Goal: Information Seeking & Learning: Learn about a topic

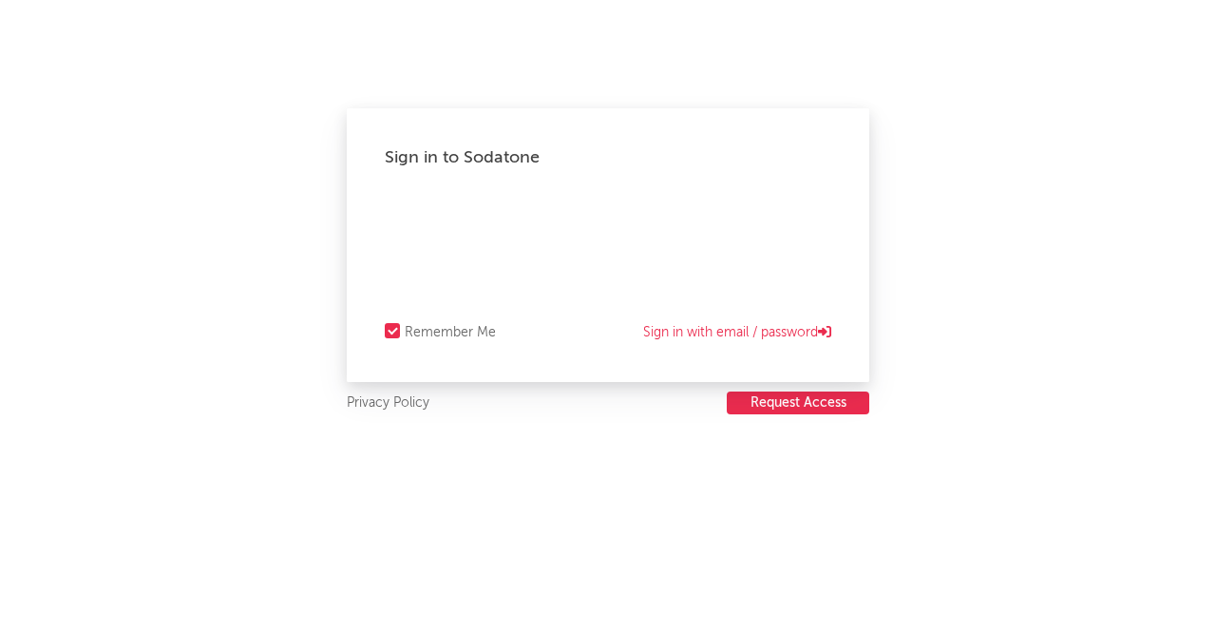
select select "recorded_music"
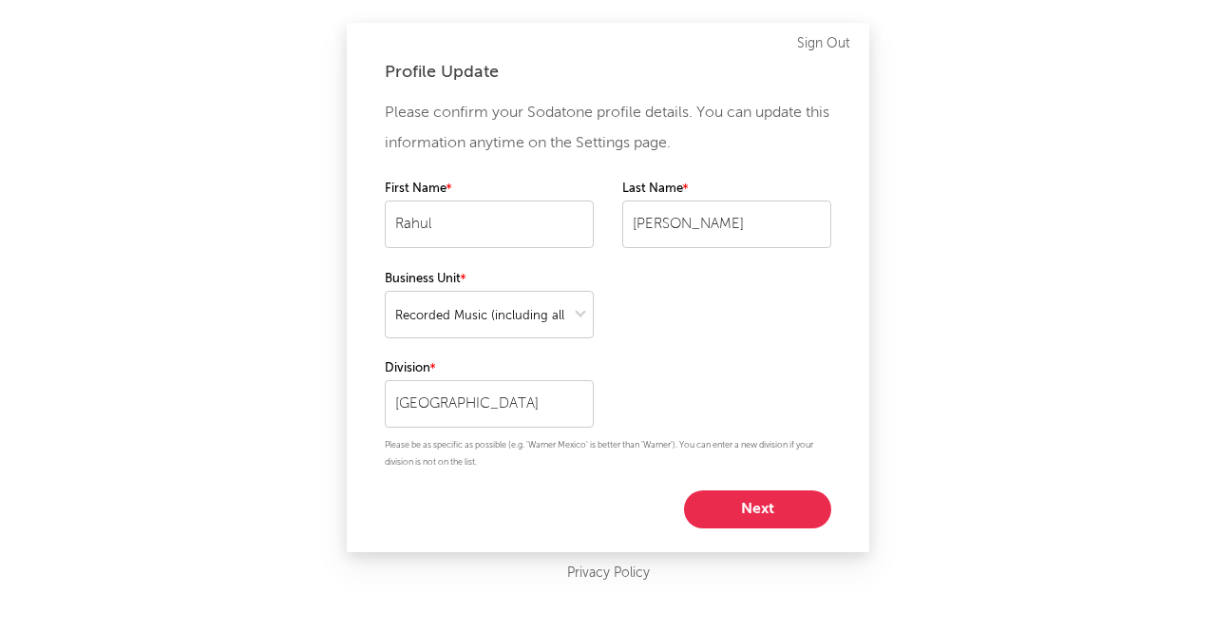
click at [756, 505] on button "Next" at bounding box center [757, 509] width 147 height 38
select select "other"
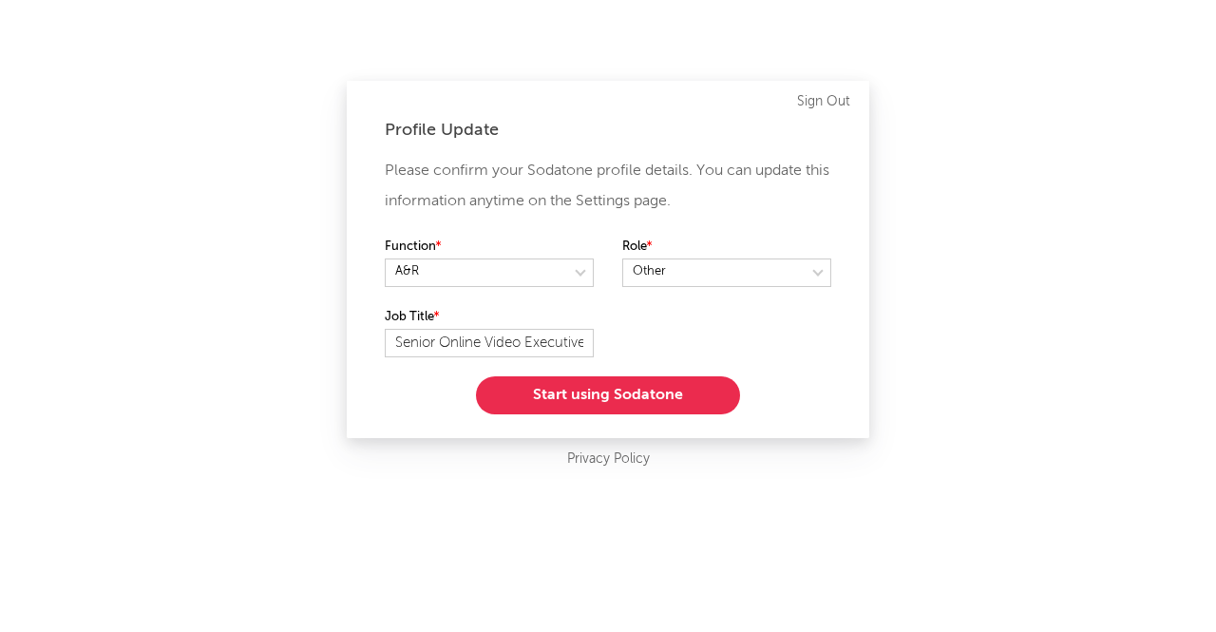
click at [637, 398] on button "Start using Sodatone" at bounding box center [608, 395] width 264 height 38
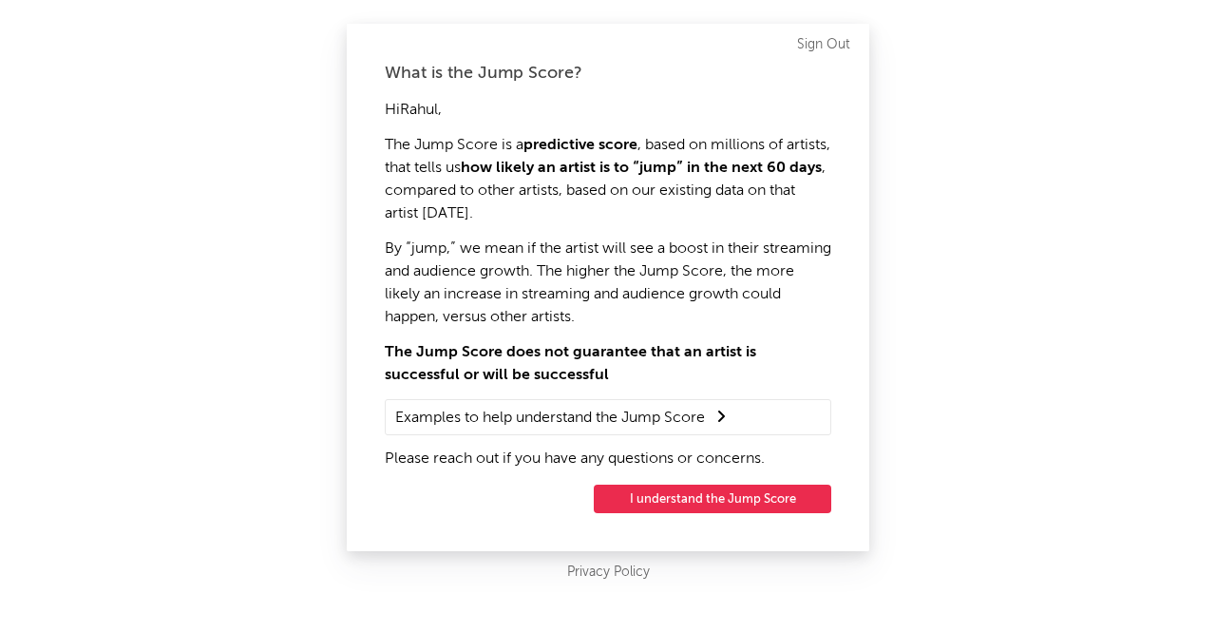
click at [711, 496] on button "I understand the Jump Score" at bounding box center [713, 499] width 238 height 29
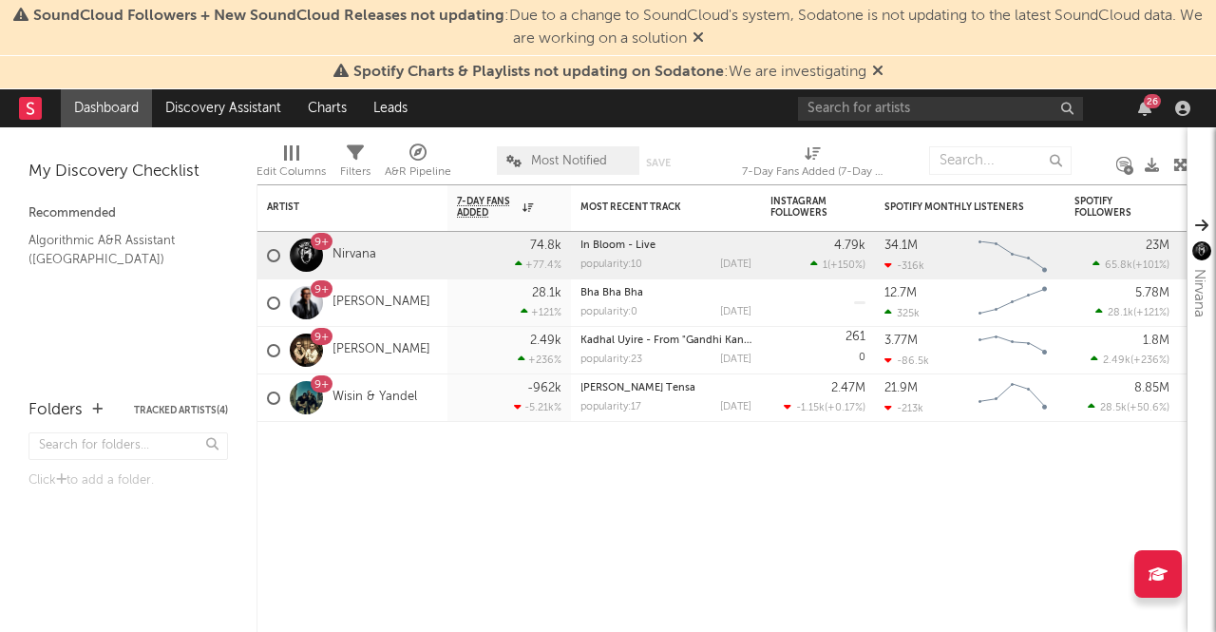
click at [879, 73] on icon at bounding box center [877, 70] width 11 height 15
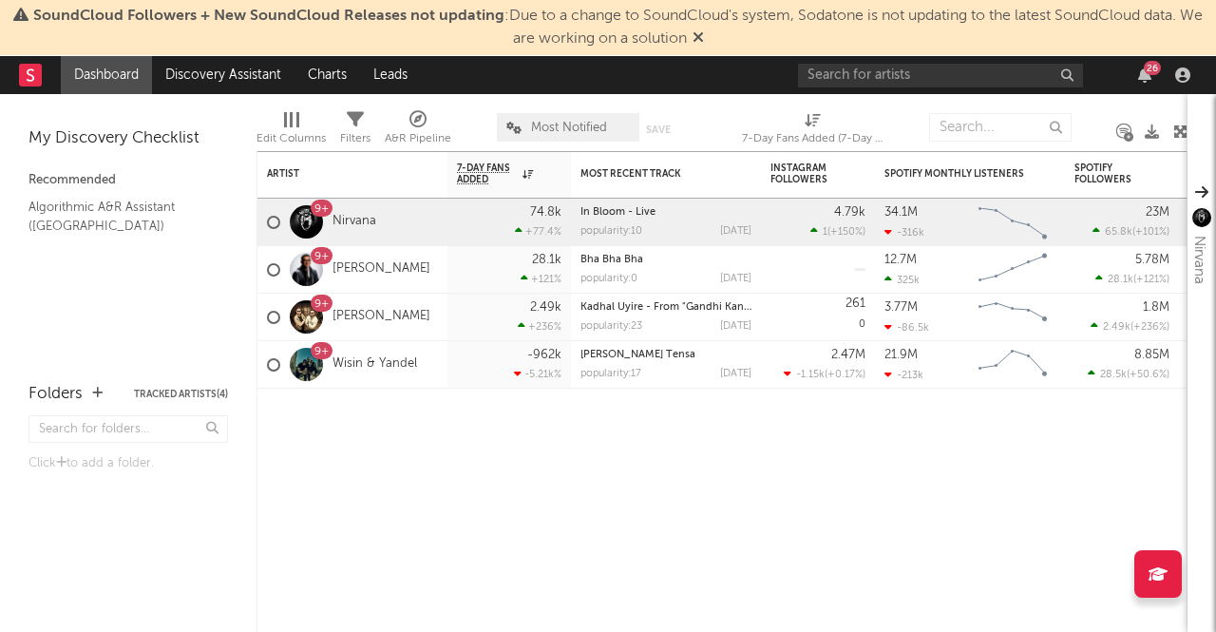
click at [704, 37] on icon at bounding box center [698, 36] width 11 height 15
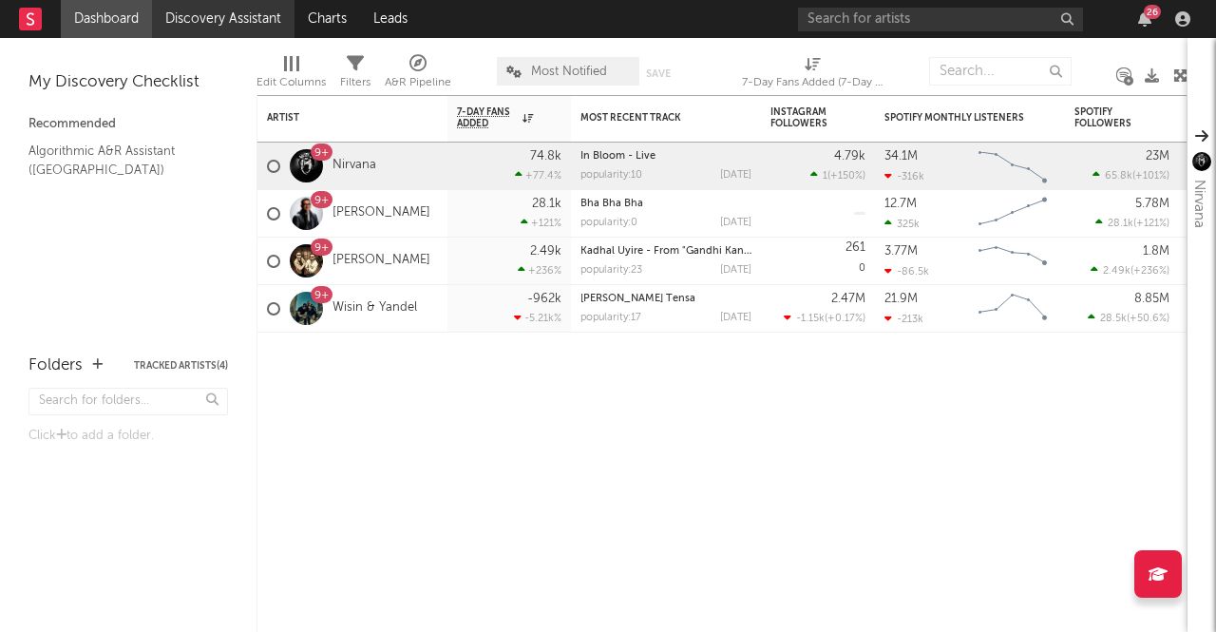
click at [242, 8] on link "Discovery Assistant" at bounding box center [223, 19] width 143 height 38
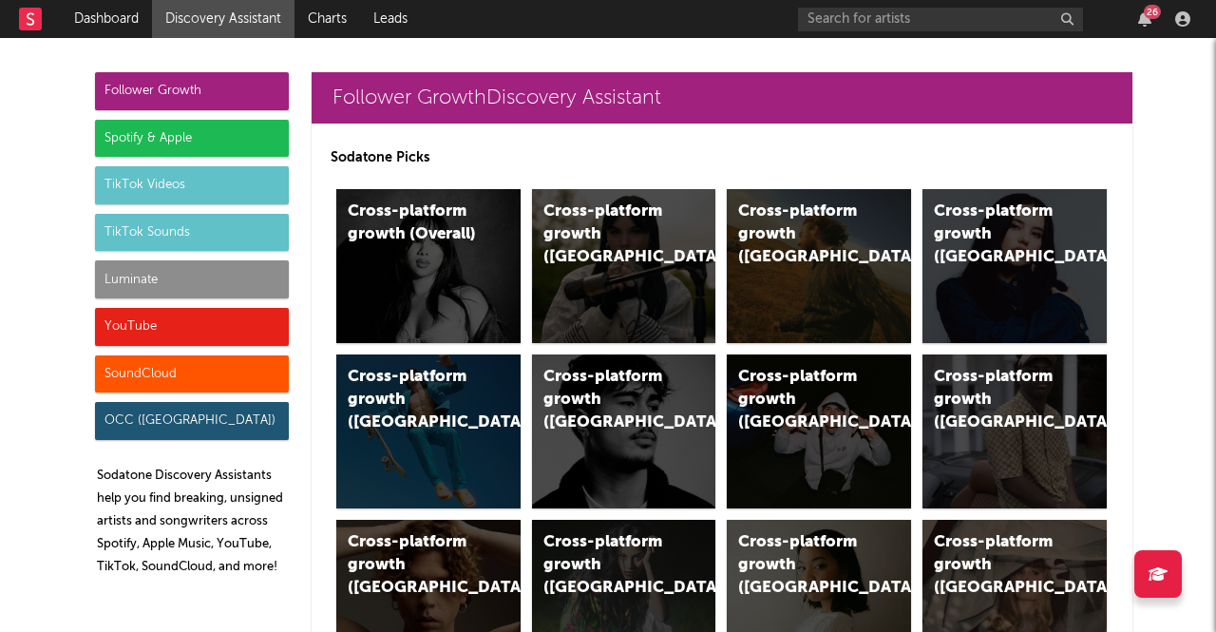
click at [195, 318] on div "YouTube" at bounding box center [192, 327] width 194 height 38
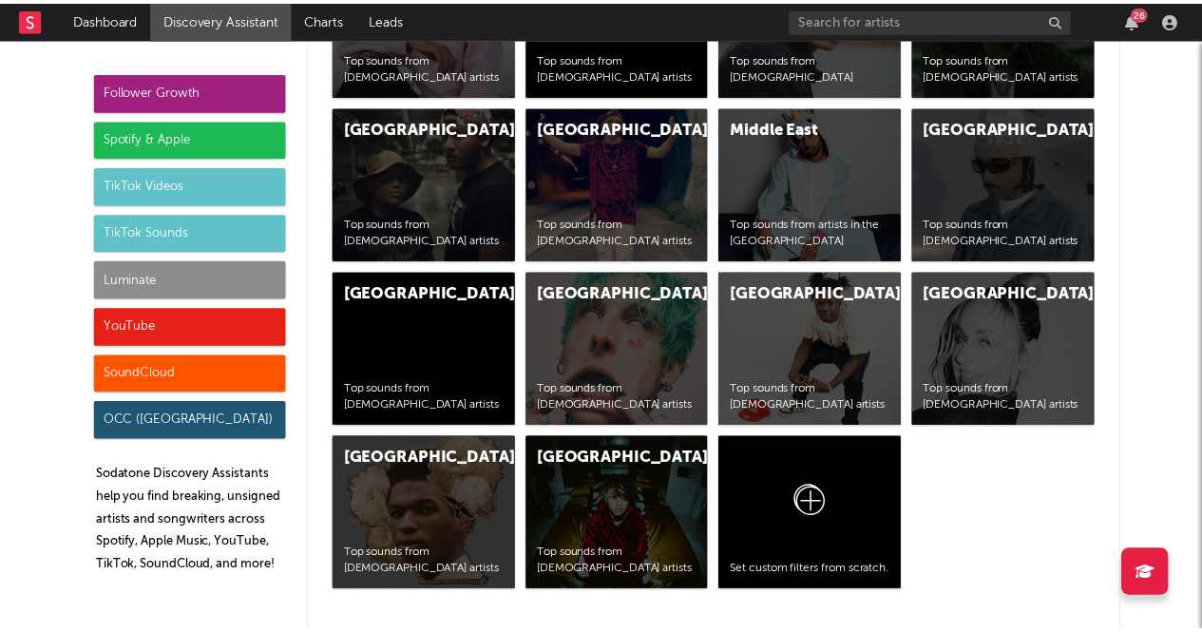
scroll to position [10771, 0]
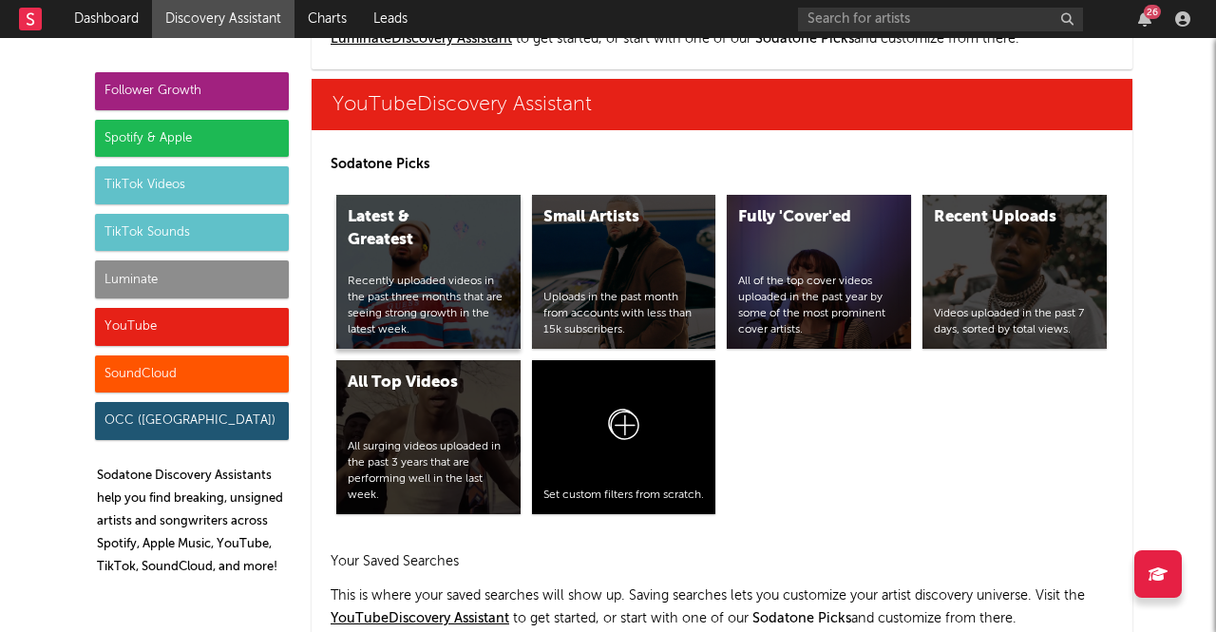
click at [455, 255] on div "Latest & Greatest Recently uploaded videos in the past three months that are se…" at bounding box center [428, 272] width 184 height 154
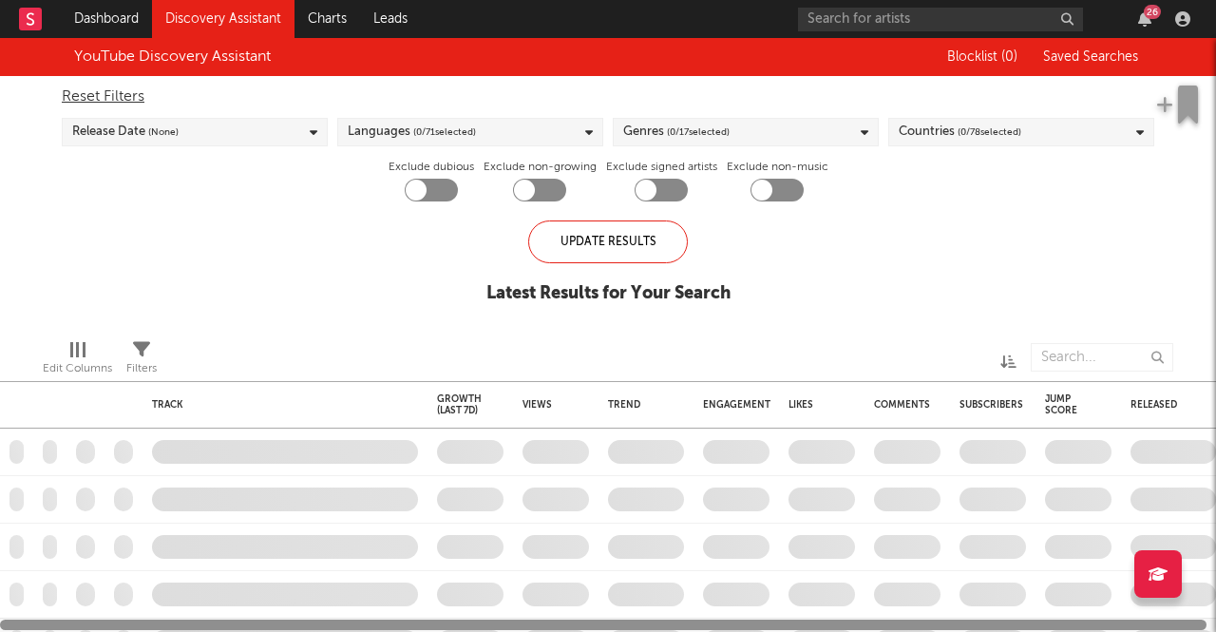
checkbox input "true"
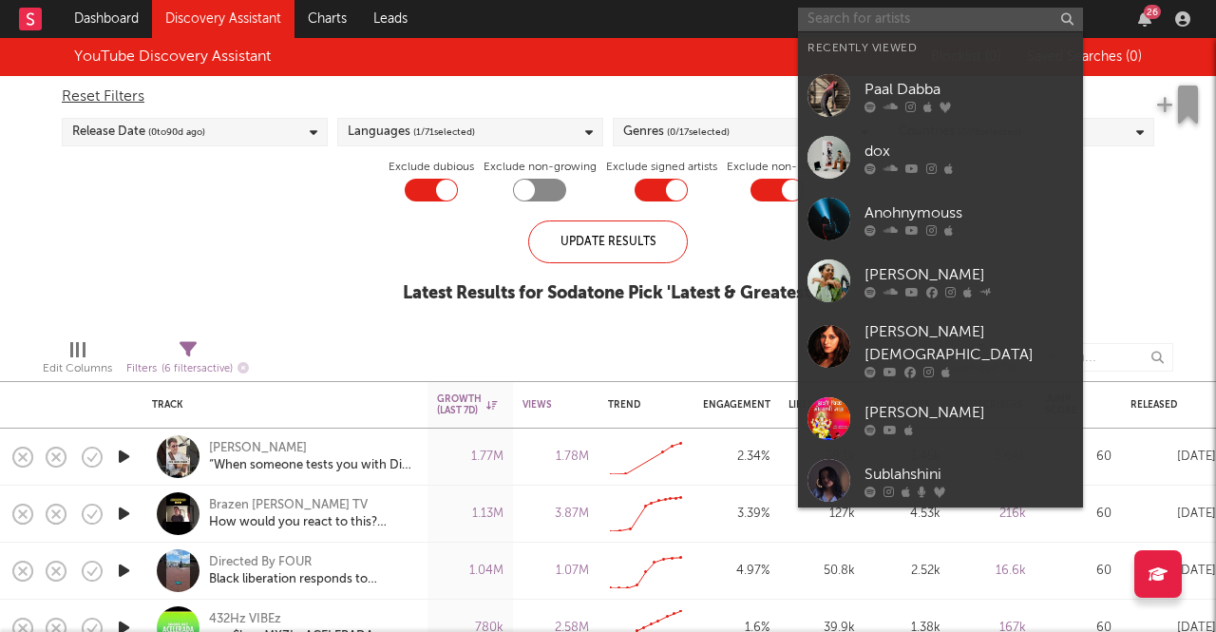
click at [912, 18] on input "text" at bounding box center [940, 20] width 285 height 24
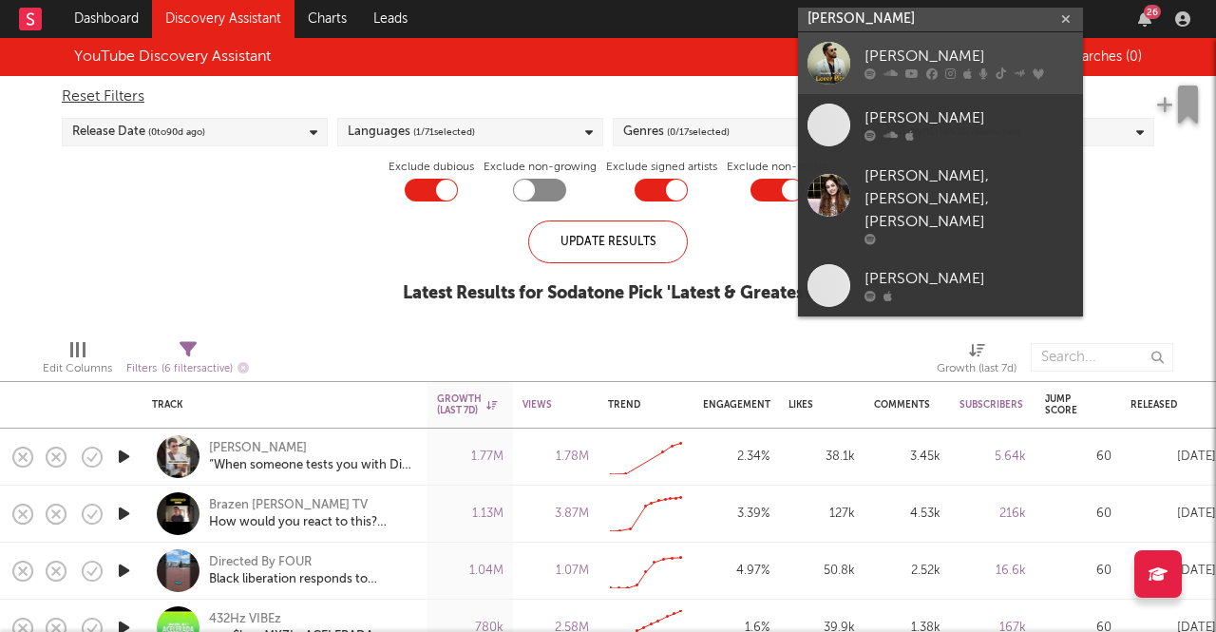
type input "[PERSON_NAME]"
click at [908, 52] on div "[PERSON_NAME]" at bounding box center [969, 57] width 209 height 23
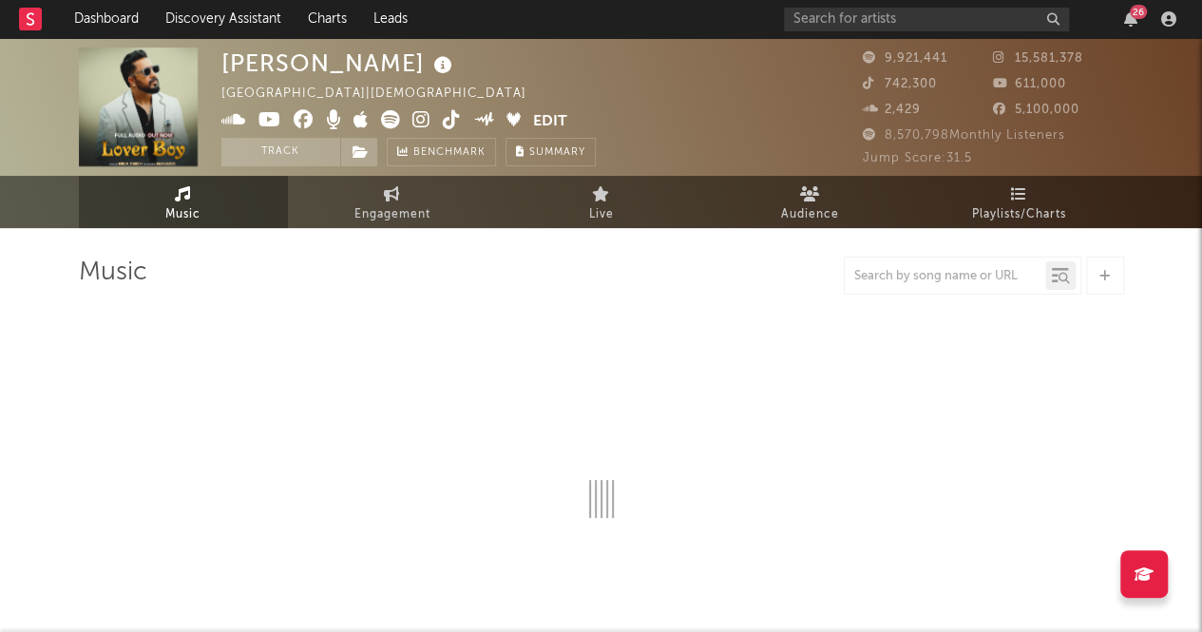
select select "6m"
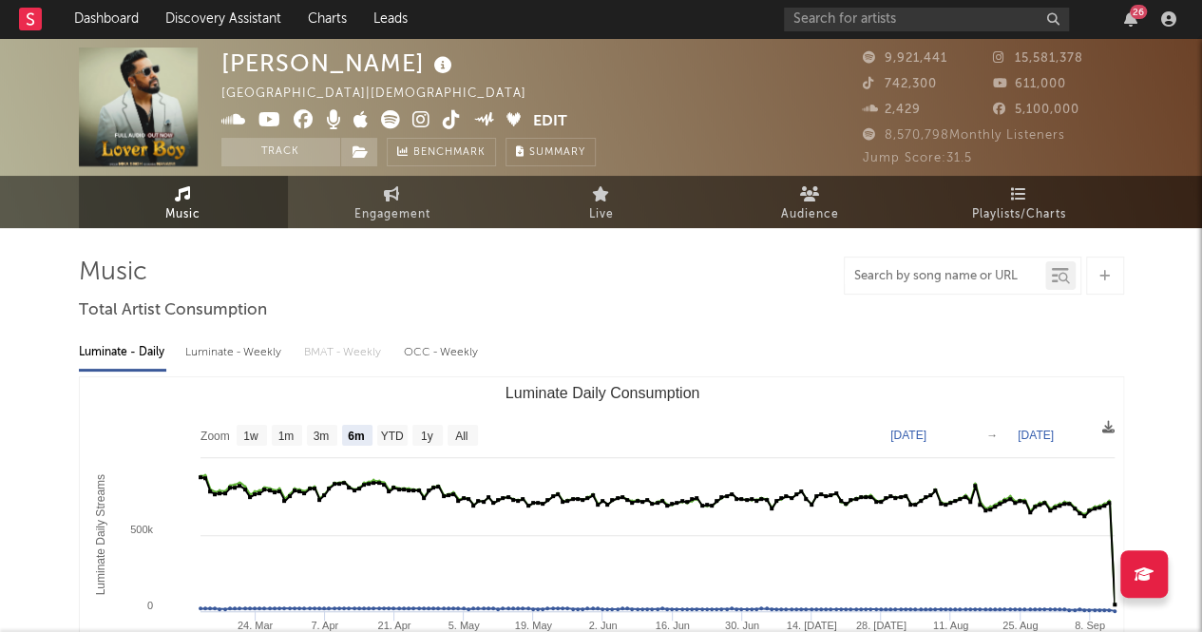
click at [961, 270] on input "text" at bounding box center [945, 276] width 200 height 15
type input "viral ishq"
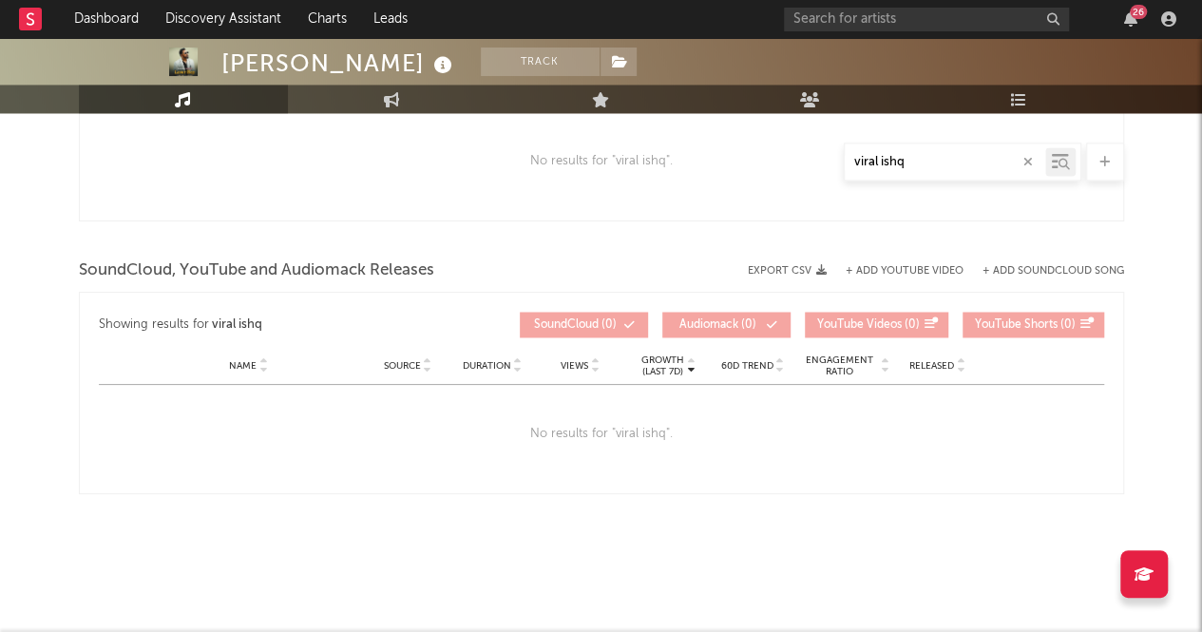
scroll to position [1410, 0]
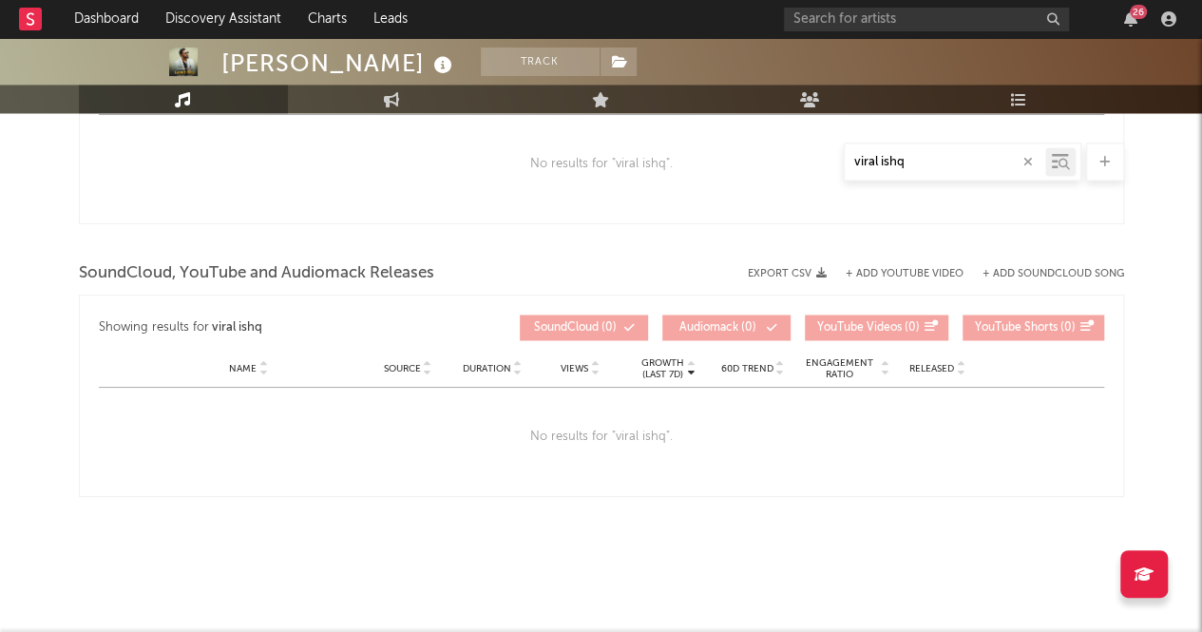
click at [873, 271] on button "+ Add YouTube Video" at bounding box center [905, 274] width 118 height 10
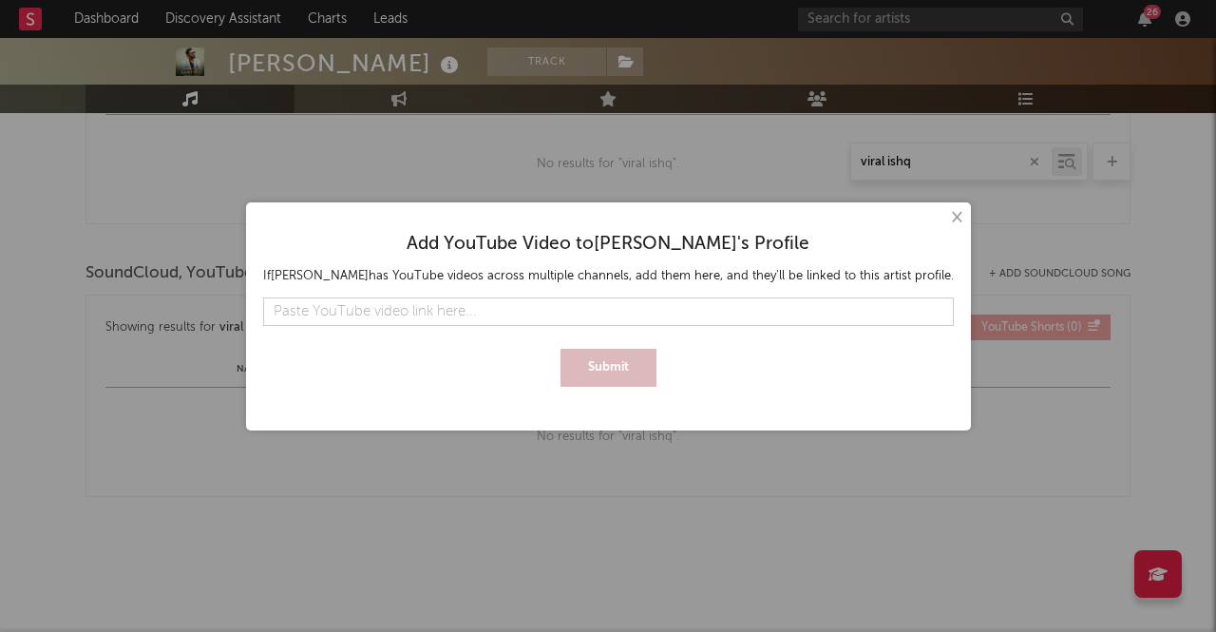
click at [947, 217] on div "× Add YouTube Video to [PERSON_NAME] 's Profile If [PERSON_NAME] has YouTube vi…" at bounding box center [608, 316] width 725 height 228
click at [945, 218] on button "×" at bounding box center [955, 217] width 21 height 21
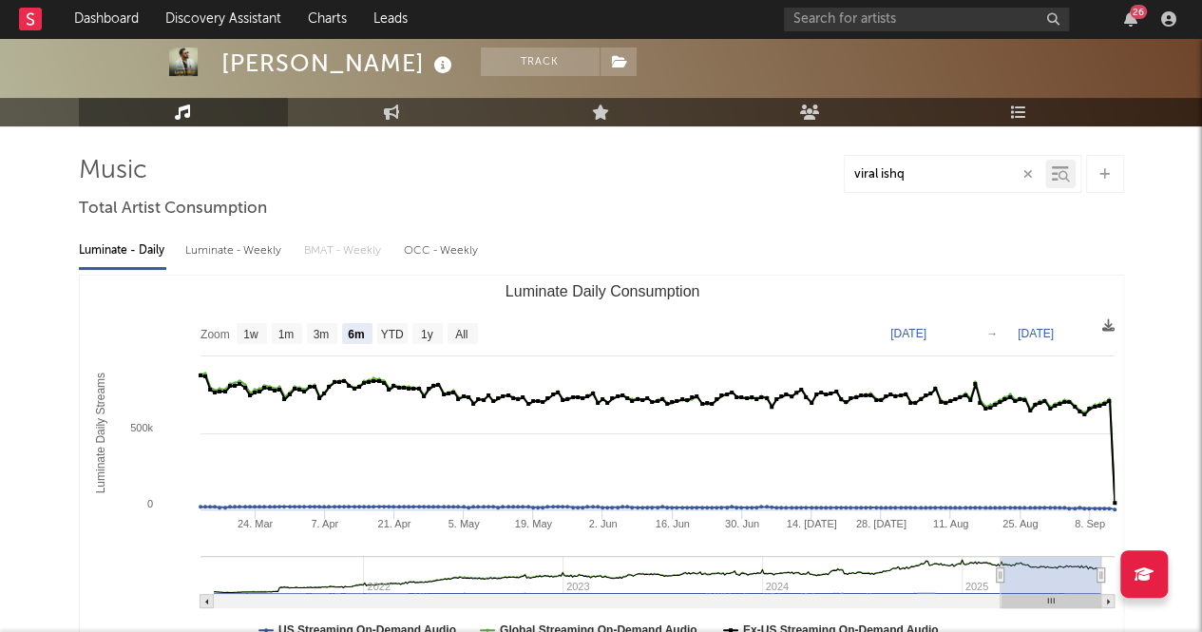
scroll to position [113, 0]
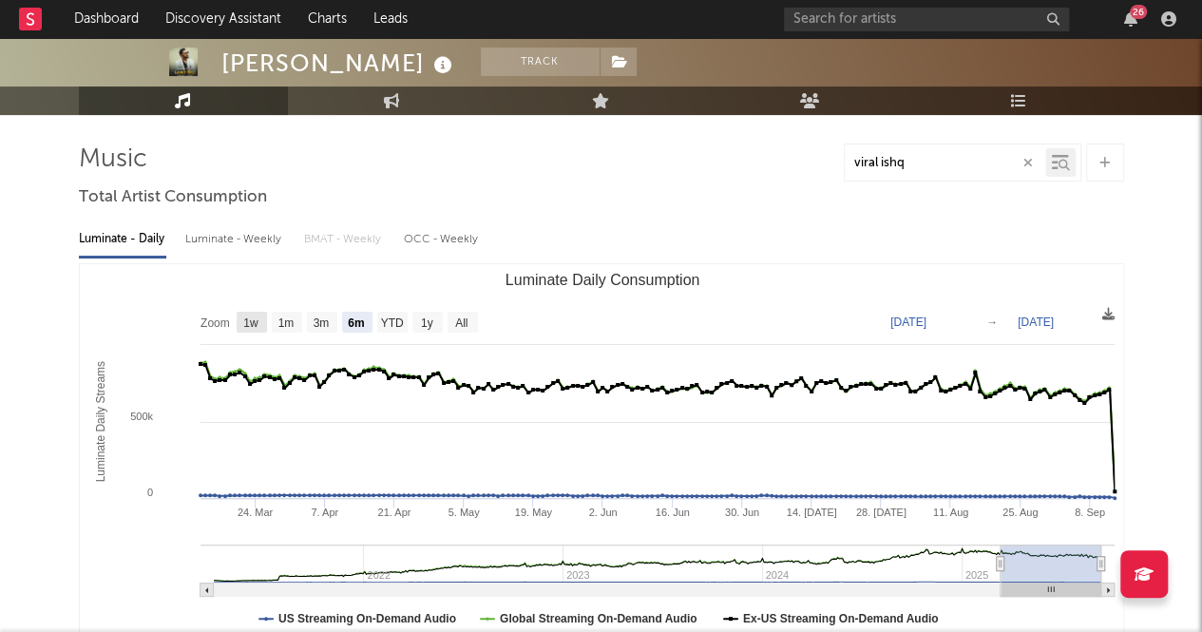
click at [253, 322] on text "1w" at bounding box center [250, 322] width 15 height 13
select select "1w"
type input "[DATE]"
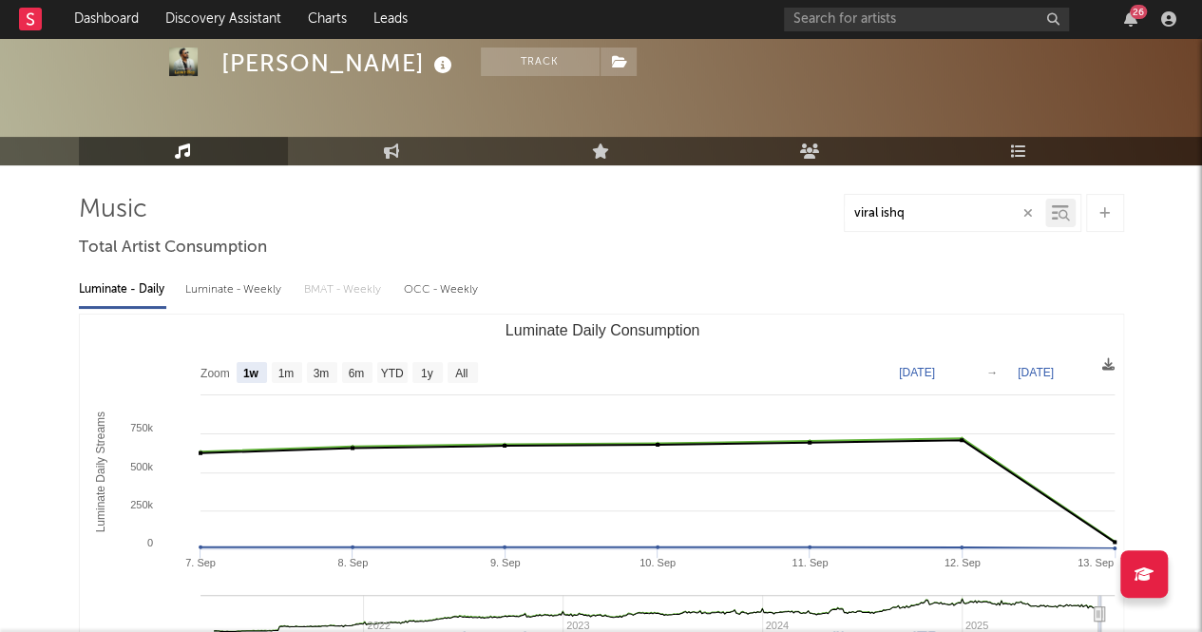
scroll to position [51, 0]
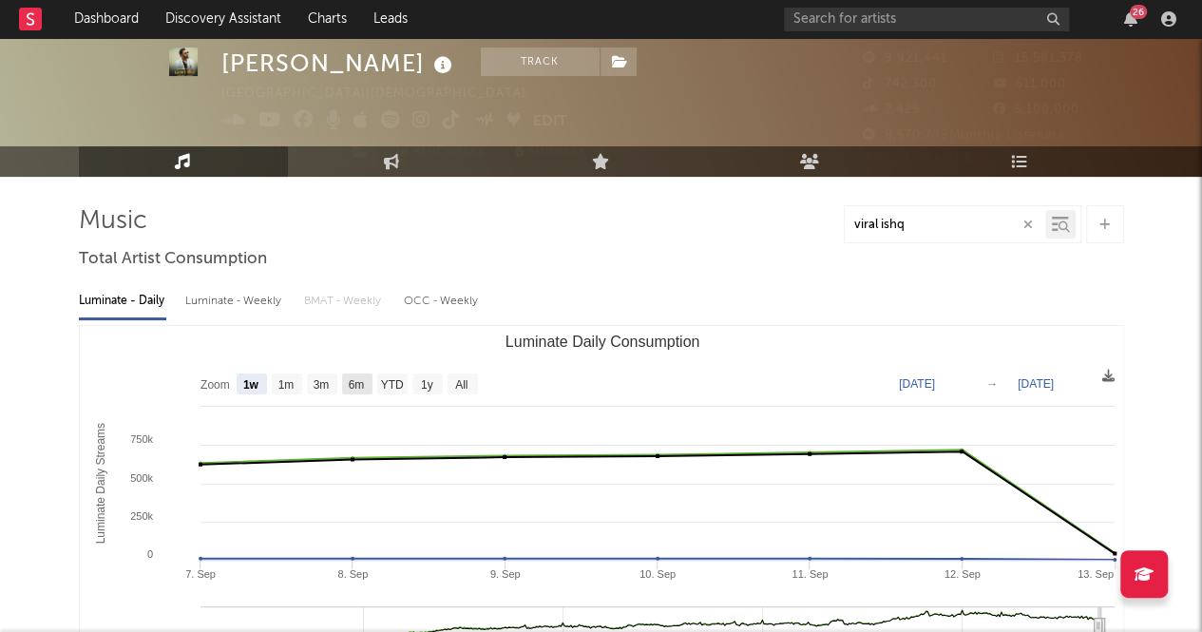
click at [357, 378] on text "6m" at bounding box center [356, 384] width 16 height 13
select select "6m"
type input "[DATE]"
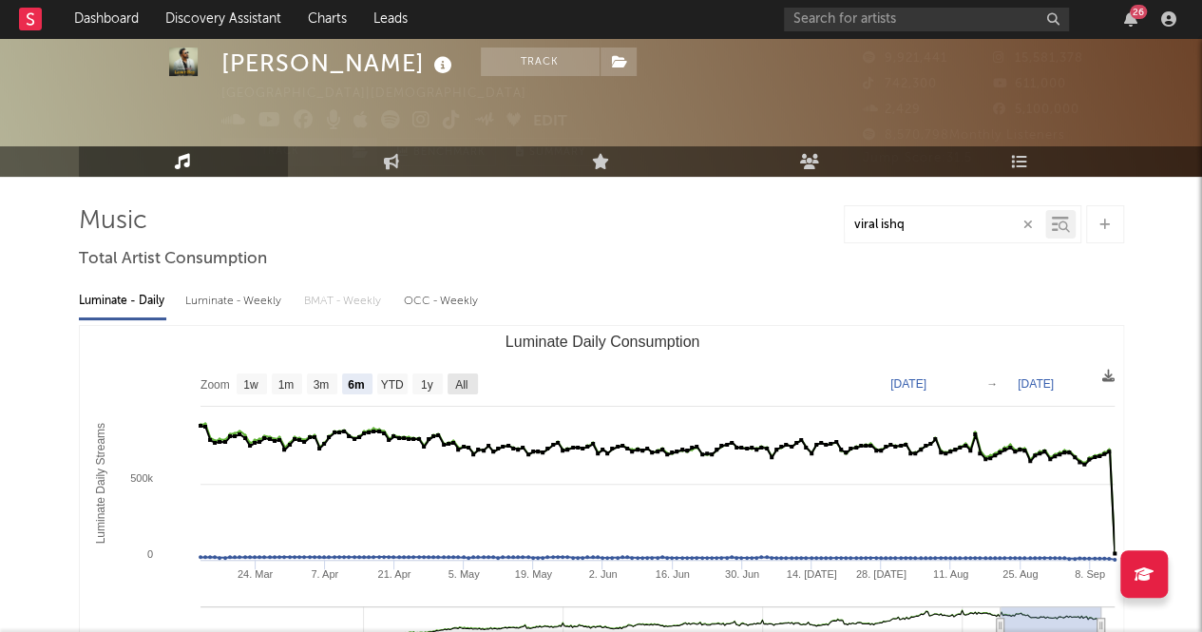
click at [451, 383] on rect "Luminate Daily Consumption" at bounding box center [463, 383] width 30 height 21
select select "All"
type input "[DATE]"
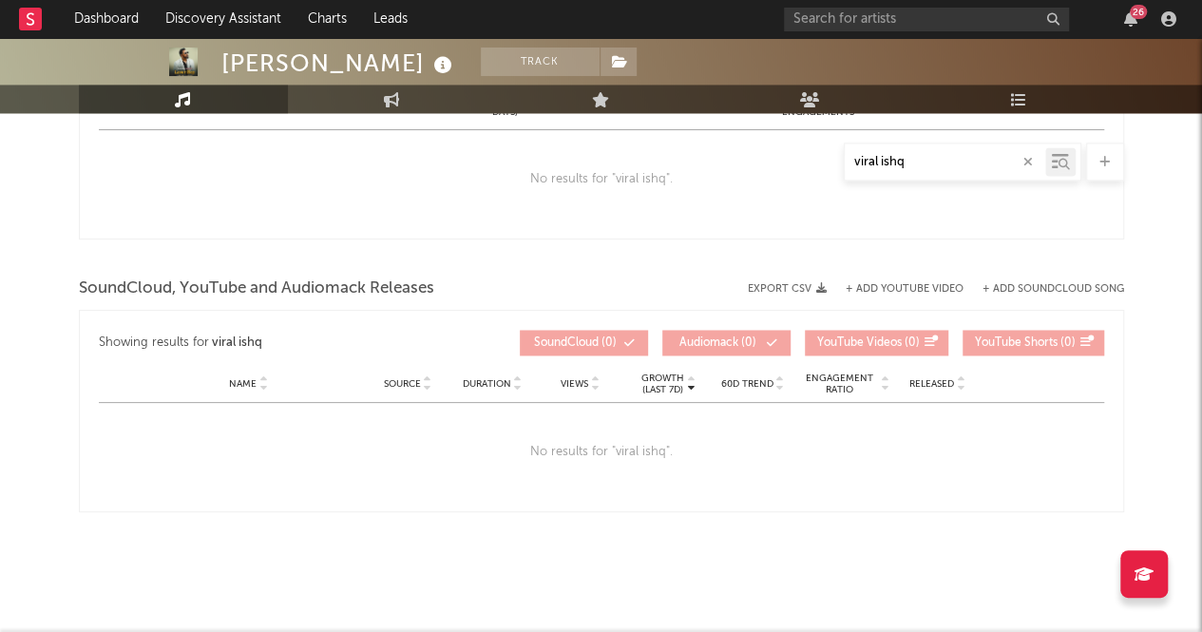
scroll to position [1413, 0]
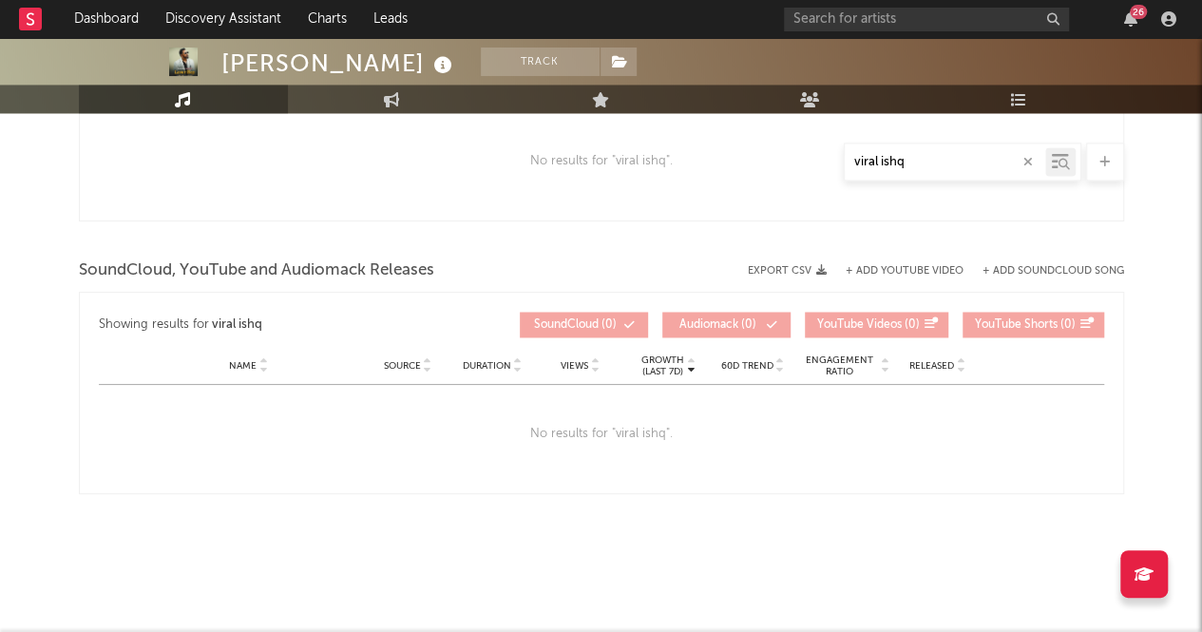
click at [260, 366] on icon at bounding box center [263, 370] width 10 height 8
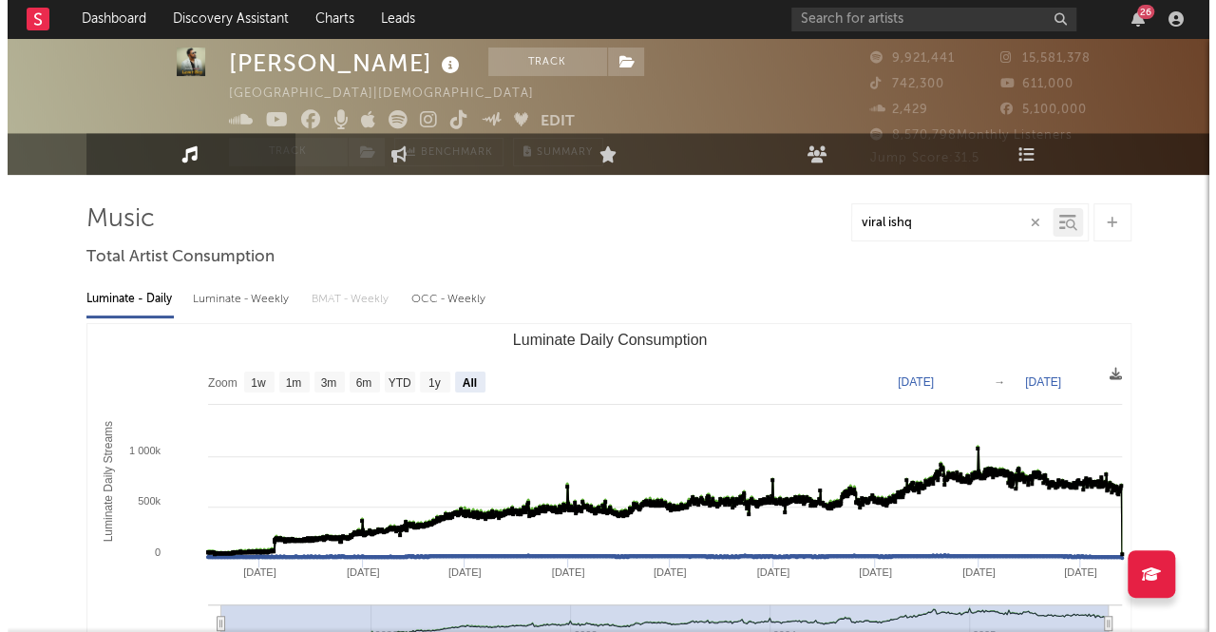
scroll to position [0, 0]
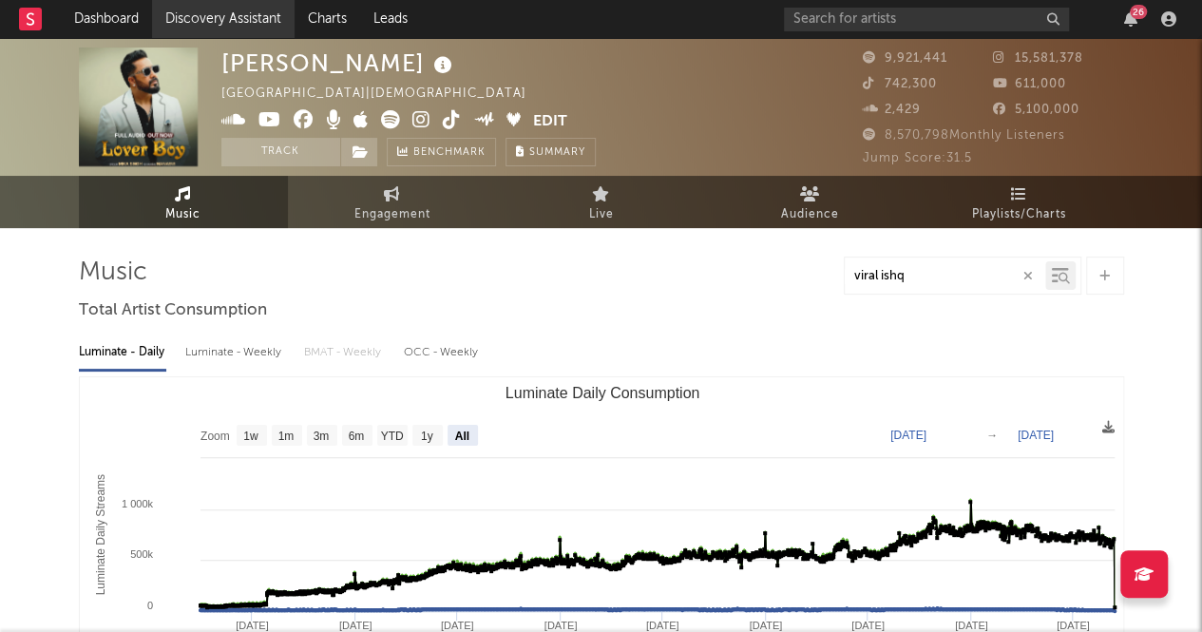
click at [239, 20] on link "Discovery Assistant" at bounding box center [223, 19] width 143 height 38
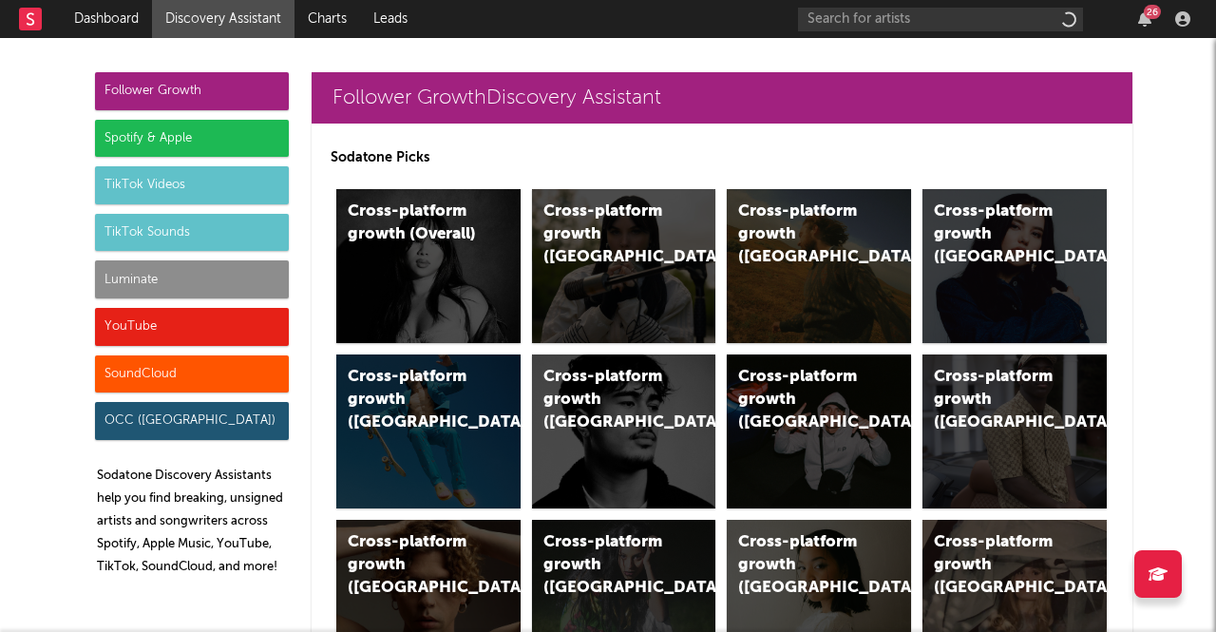
click at [186, 318] on div "YouTube" at bounding box center [192, 327] width 194 height 38
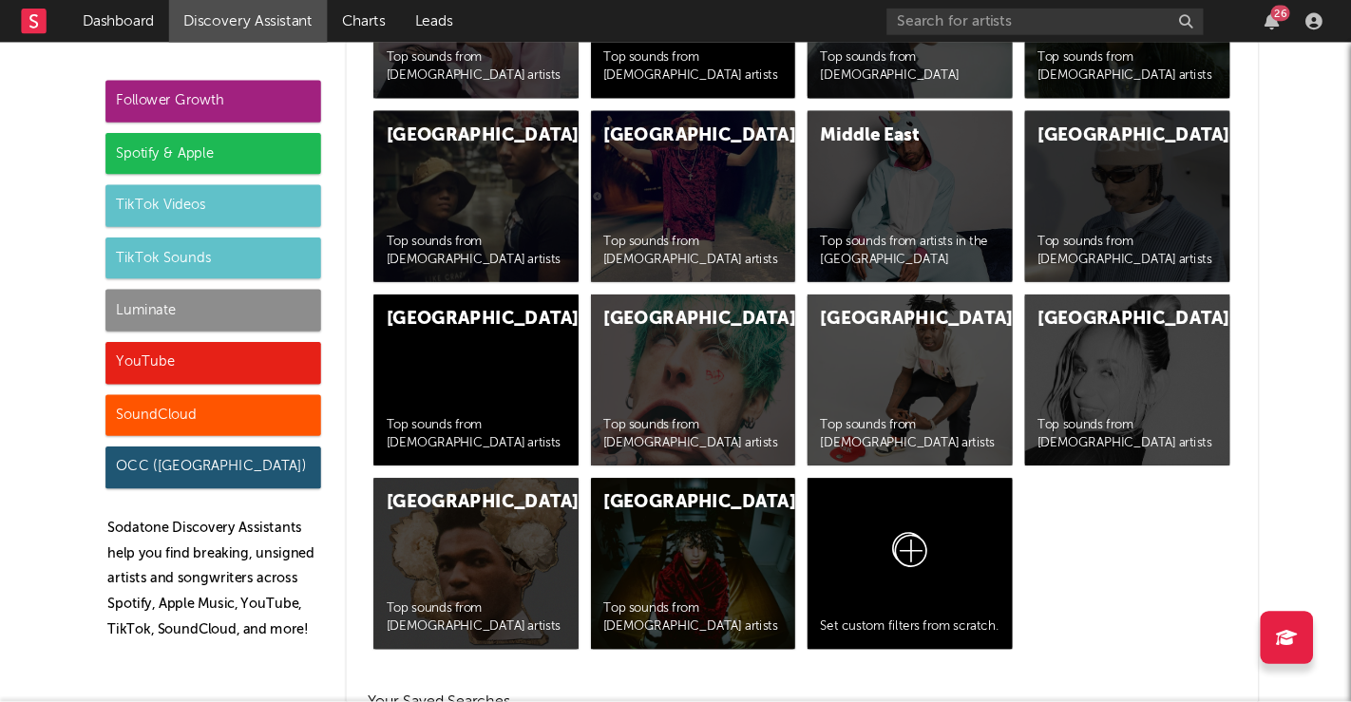
scroll to position [10771, 0]
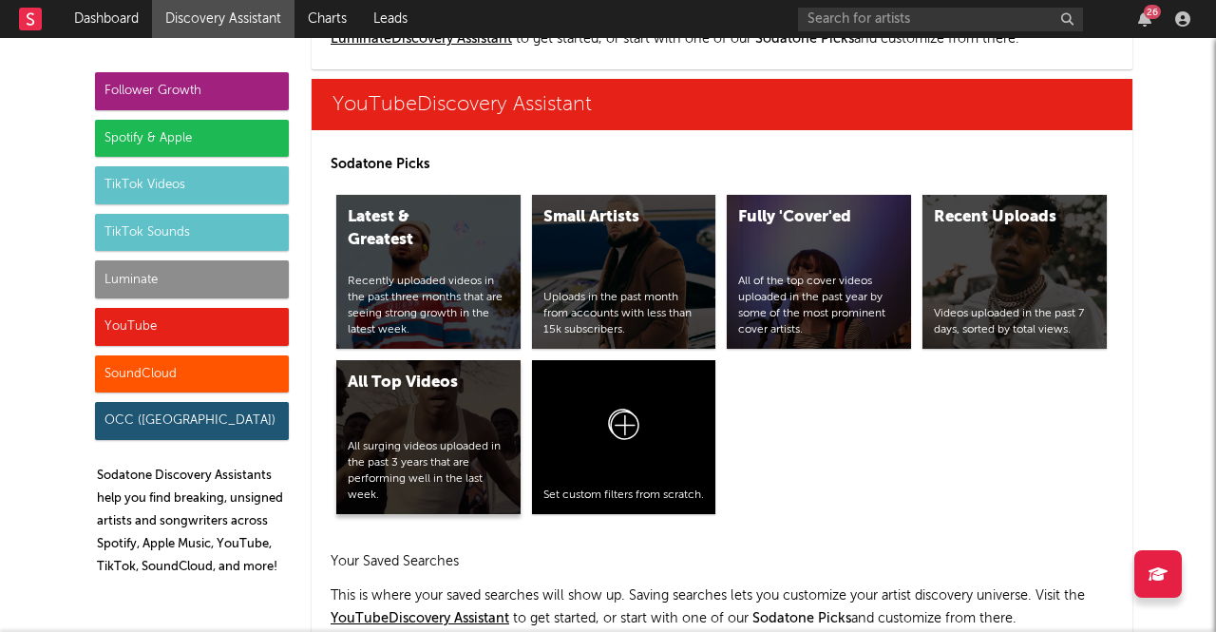
click at [428, 391] on div "All Top Videos" at bounding box center [412, 383] width 129 height 23
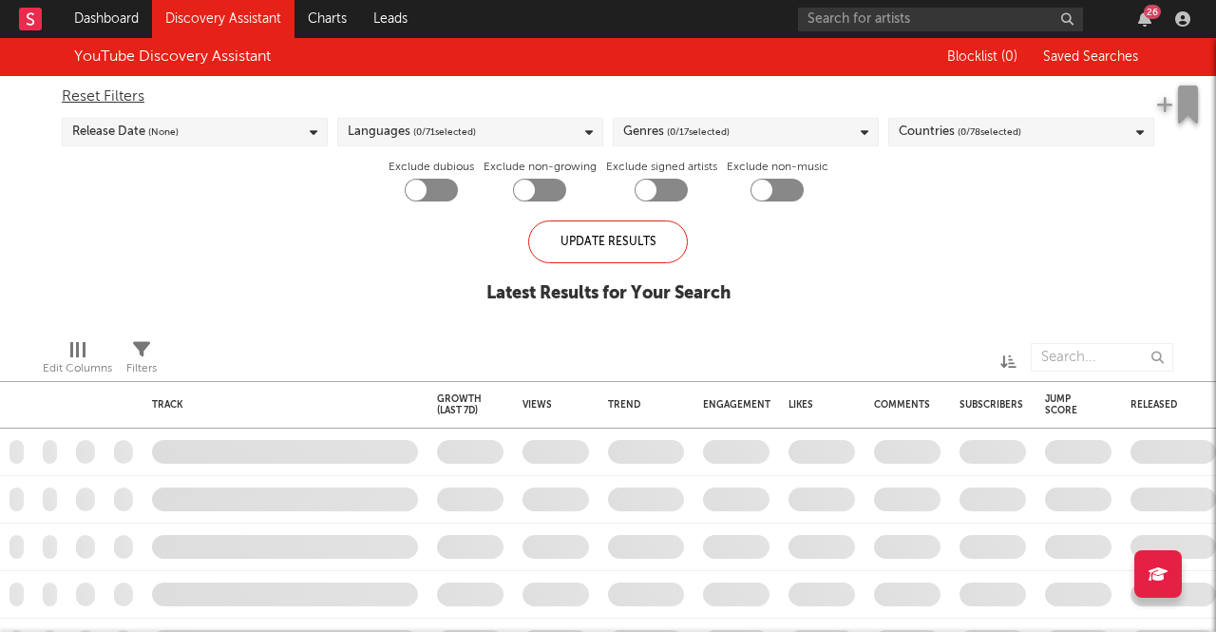
checkbox input "true"
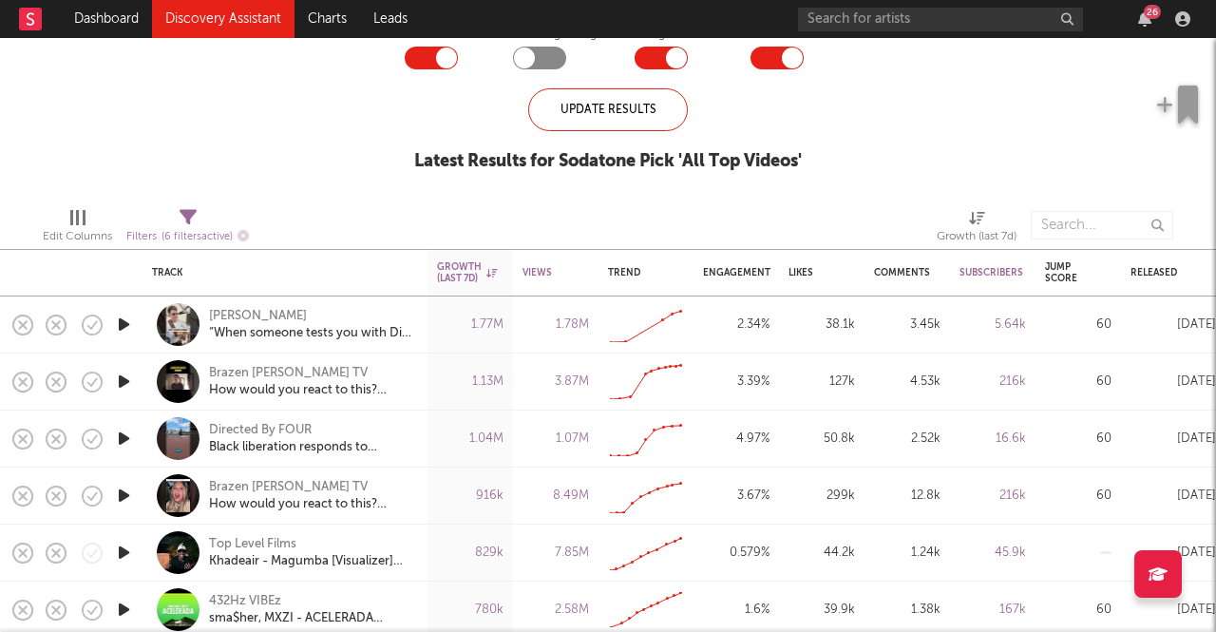
click at [308, 322] on div "[PERSON_NAME] “When someone tests you with Dire Straits…🎸 #DireStraits #Sultans…" at bounding box center [311, 325] width 204 height 34
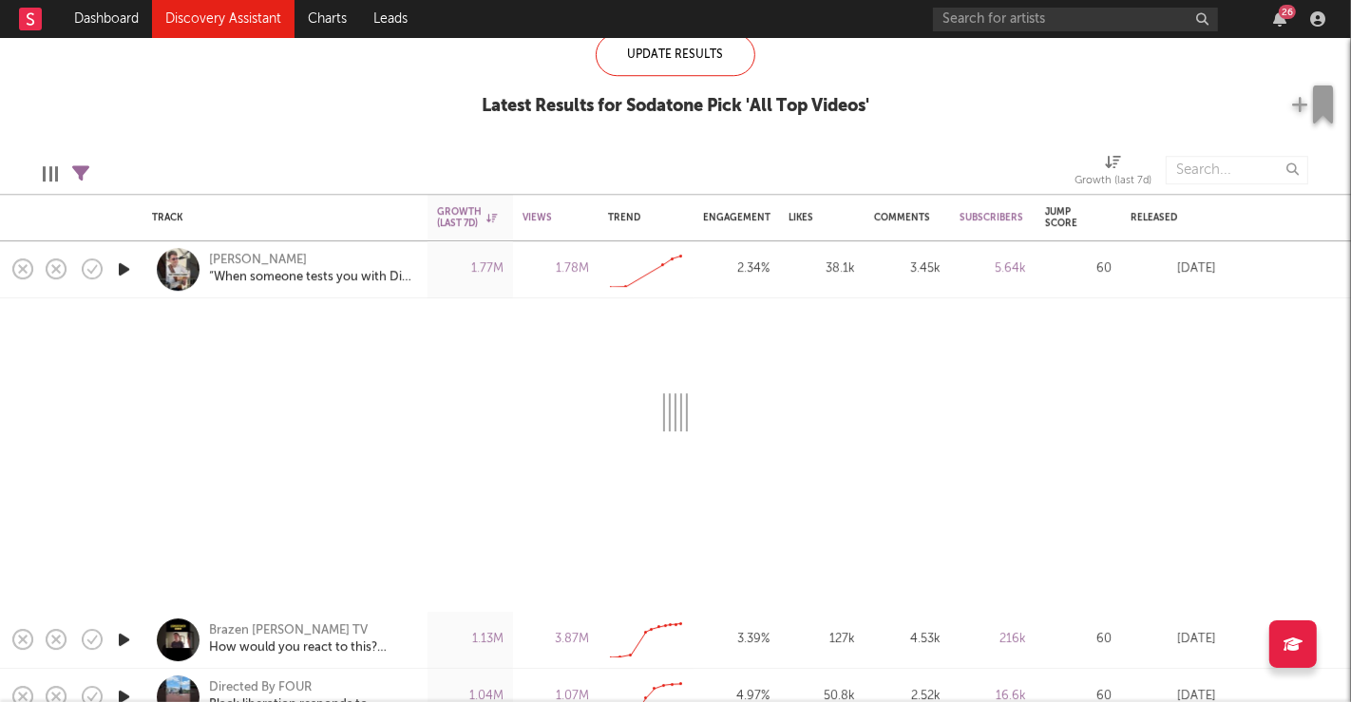
select select "1w"
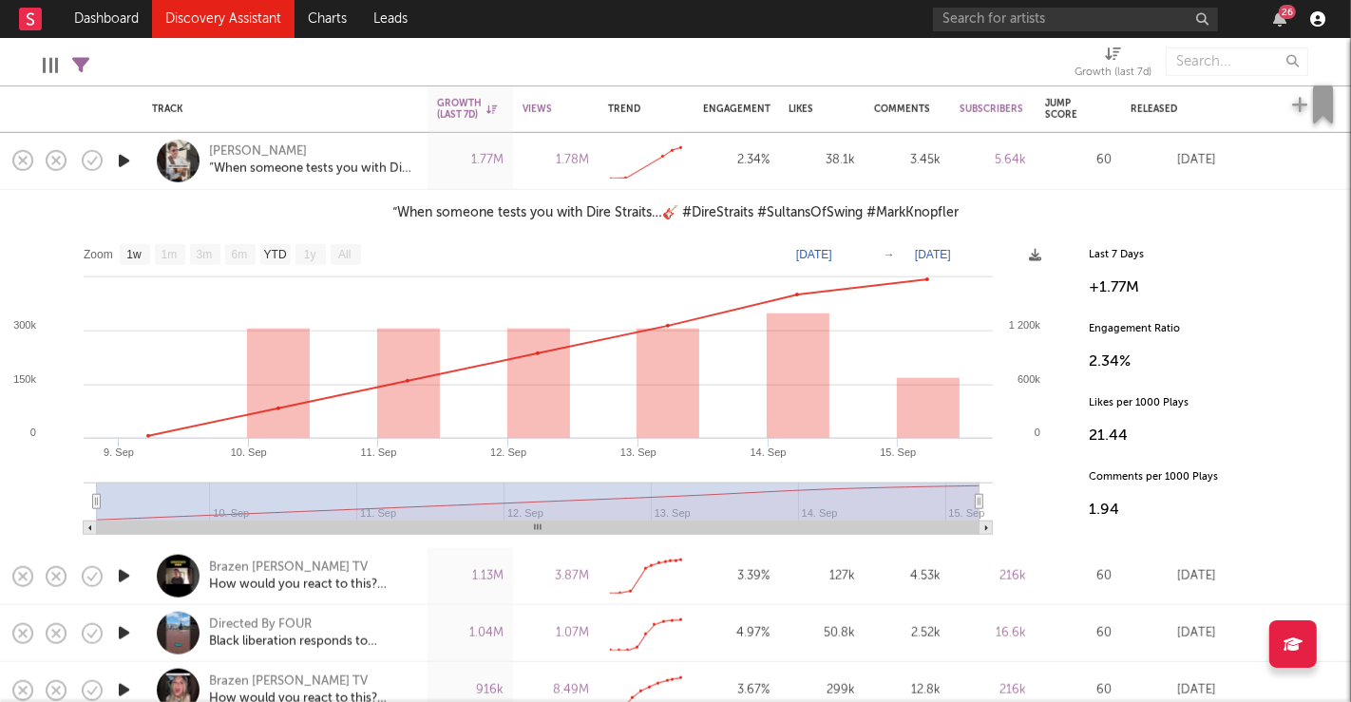
click at [1215, 18] on icon "button" at bounding box center [1317, 18] width 15 height 15
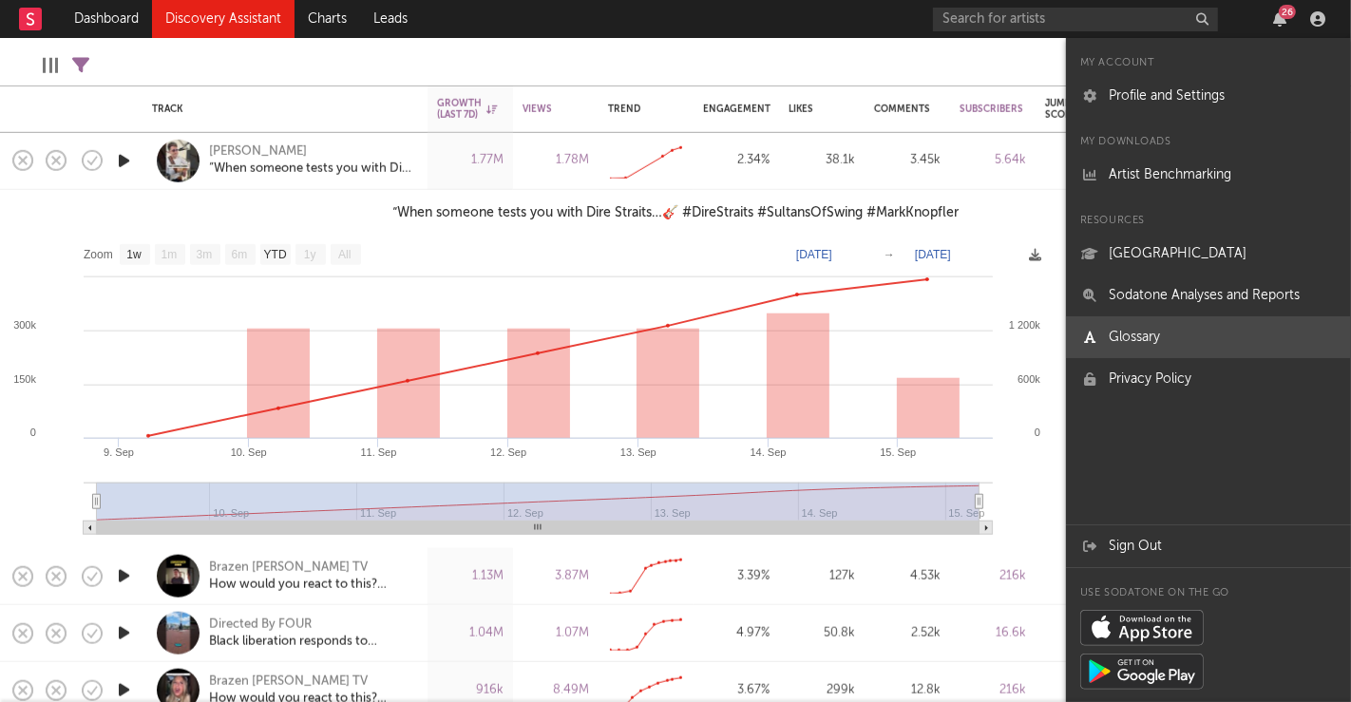
click at [1215, 319] on link "Glossary" at bounding box center [1208, 337] width 285 height 42
